Goal: Task Accomplishment & Management: Manage account settings

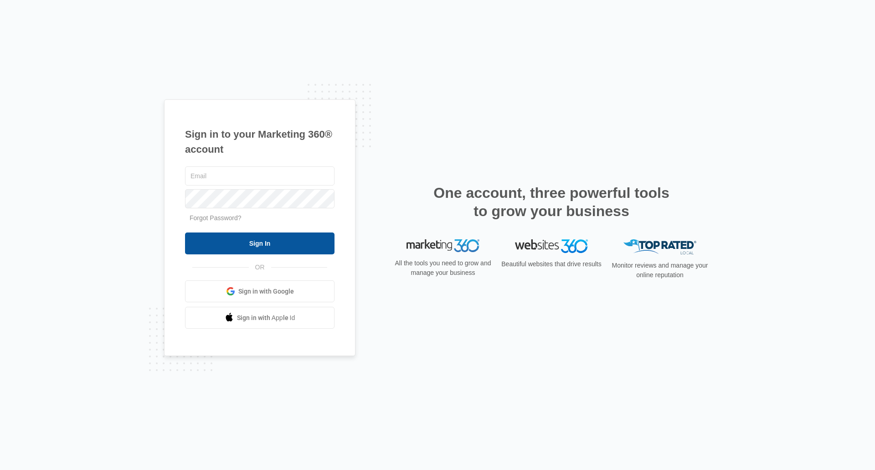
type input "[PERSON_NAME][EMAIL_ADDRESS][DOMAIN_NAME]"
click at [262, 238] on input "Sign In" at bounding box center [259, 243] width 149 height 22
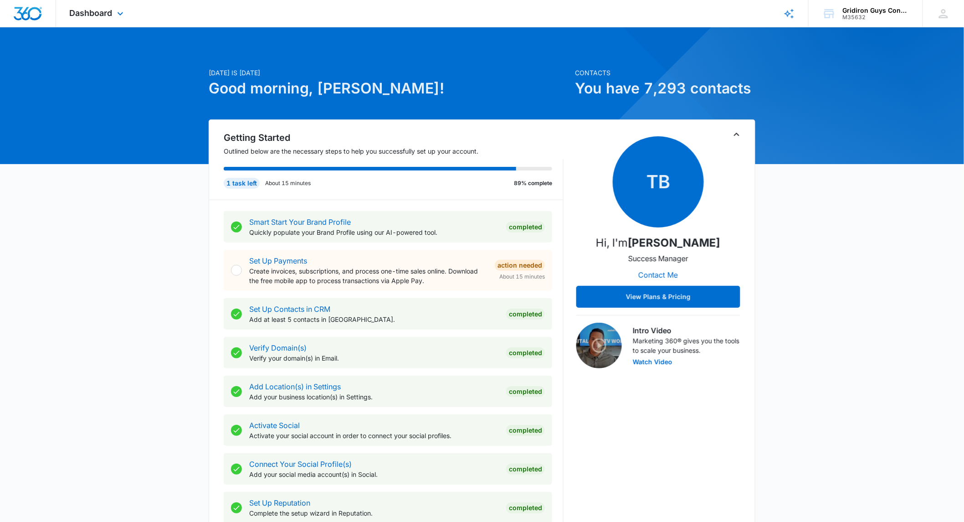
click at [120, 21] on div "Dashboard Apps Reputation Websites Forms CRM Email Social POS Content Ads Intel…" at bounding box center [97, 13] width 83 height 27
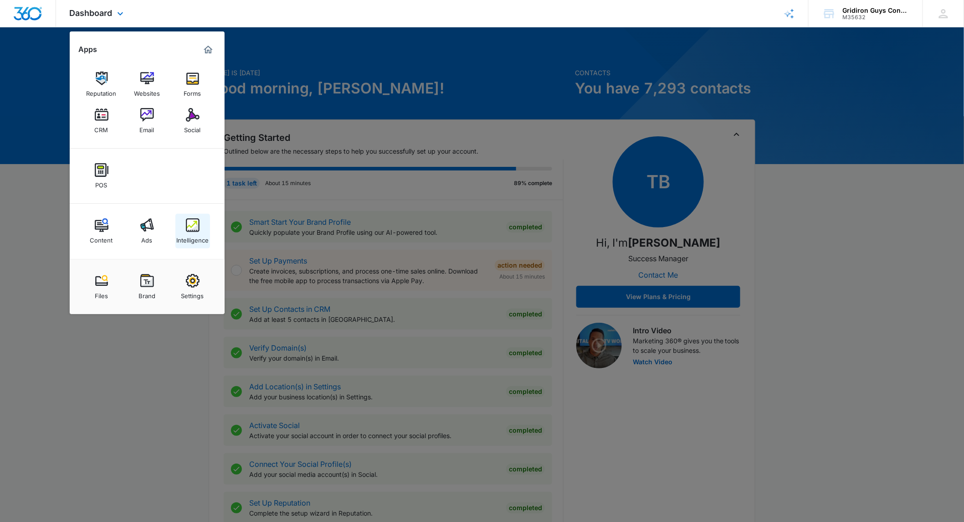
click at [184, 225] on link "Intelligence" at bounding box center [192, 231] width 35 height 35
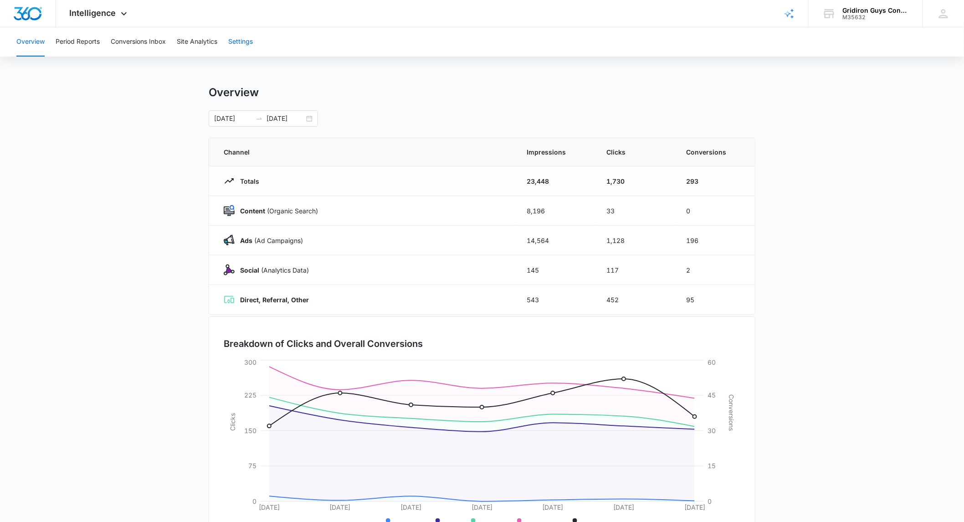
click at [246, 43] on button "Settings" at bounding box center [240, 41] width 25 height 29
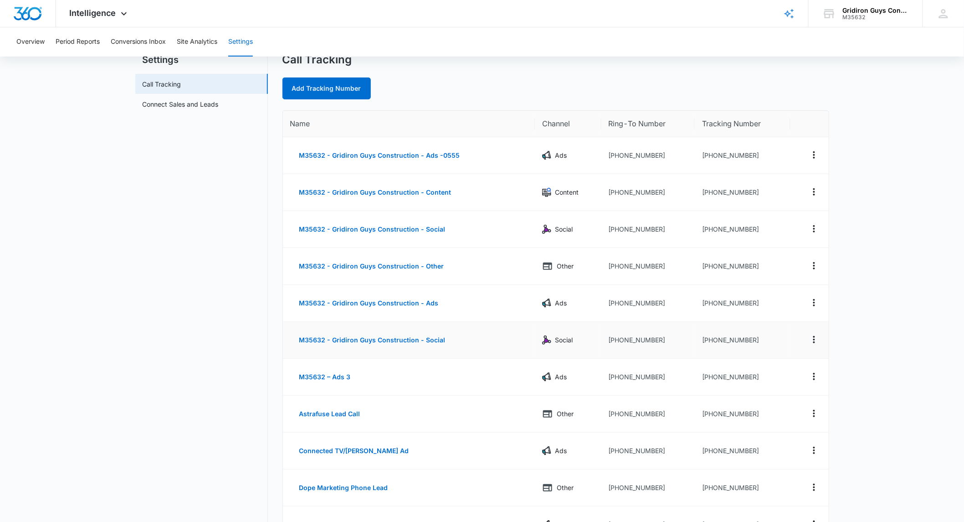
scroll to position [51, 0]
